Goal: Task Accomplishment & Management: Complete application form

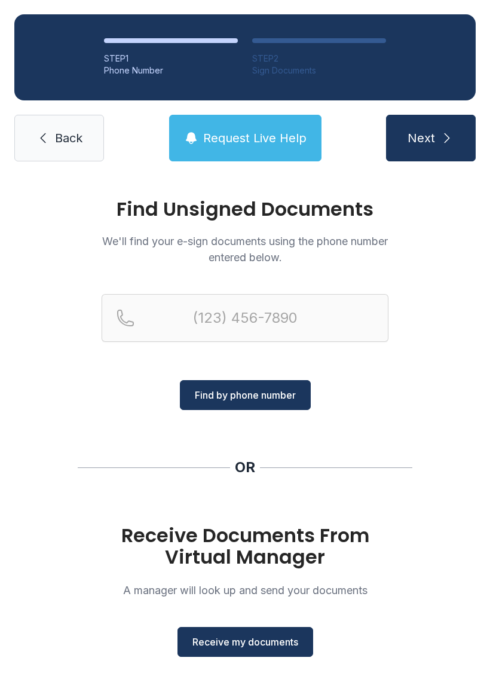
click at [269, 640] on span "Receive my documents" at bounding box center [246, 642] width 106 height 14
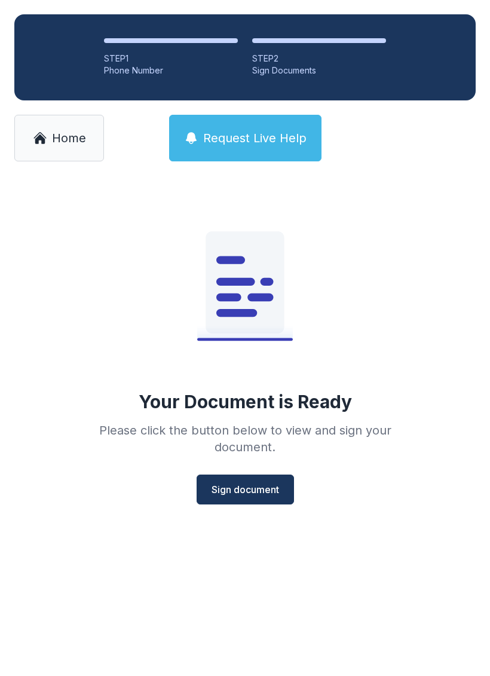
click at [264, 482] on button "Sign document" at bounding box center [245, 490] width 97 height 30
click at [145, 57] on div "STEP 1" at bounding box center [171, 59] width 134 height 12
click at [80, 133] on span "Home" at bounding box center [69, 138] width 34 height 17
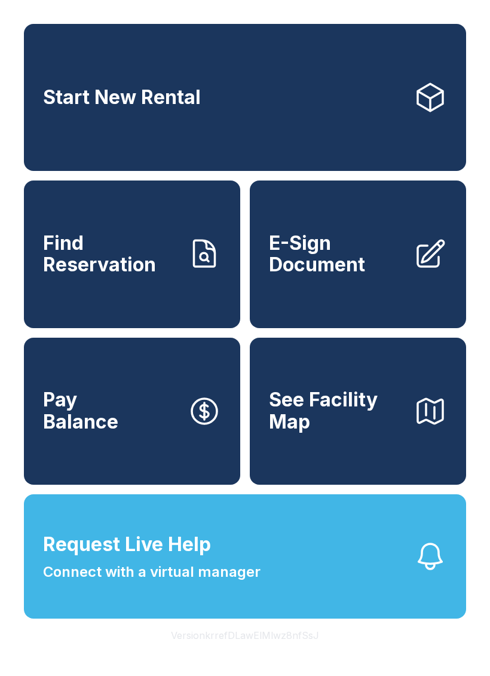
click at [344, 276] on span "E-Sign Document" at bounding box center [336, 255] width 135 height 44
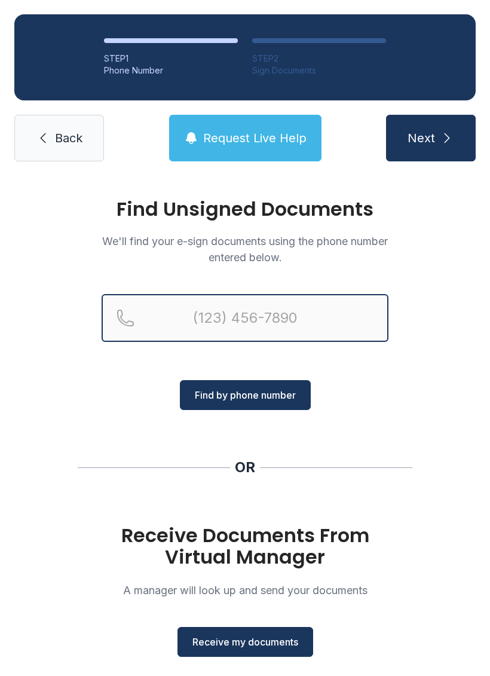
click at [228, 320] on input "Reservation phone number" at bounding box center [245, 318] width 287 height 48
type input "[PHONE_NUMBER]"
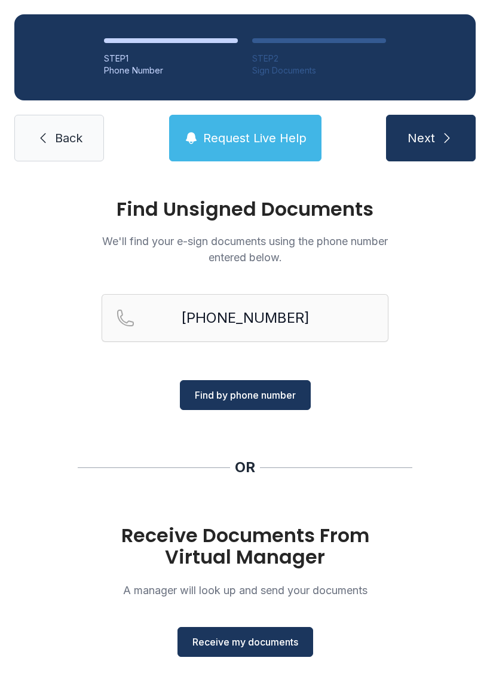
click at [256, 390] on span "Find by phone number" at bounding box center [245, 395] width 101 height 14
